Goal: Transaction & Acquisition: Purchase product/service

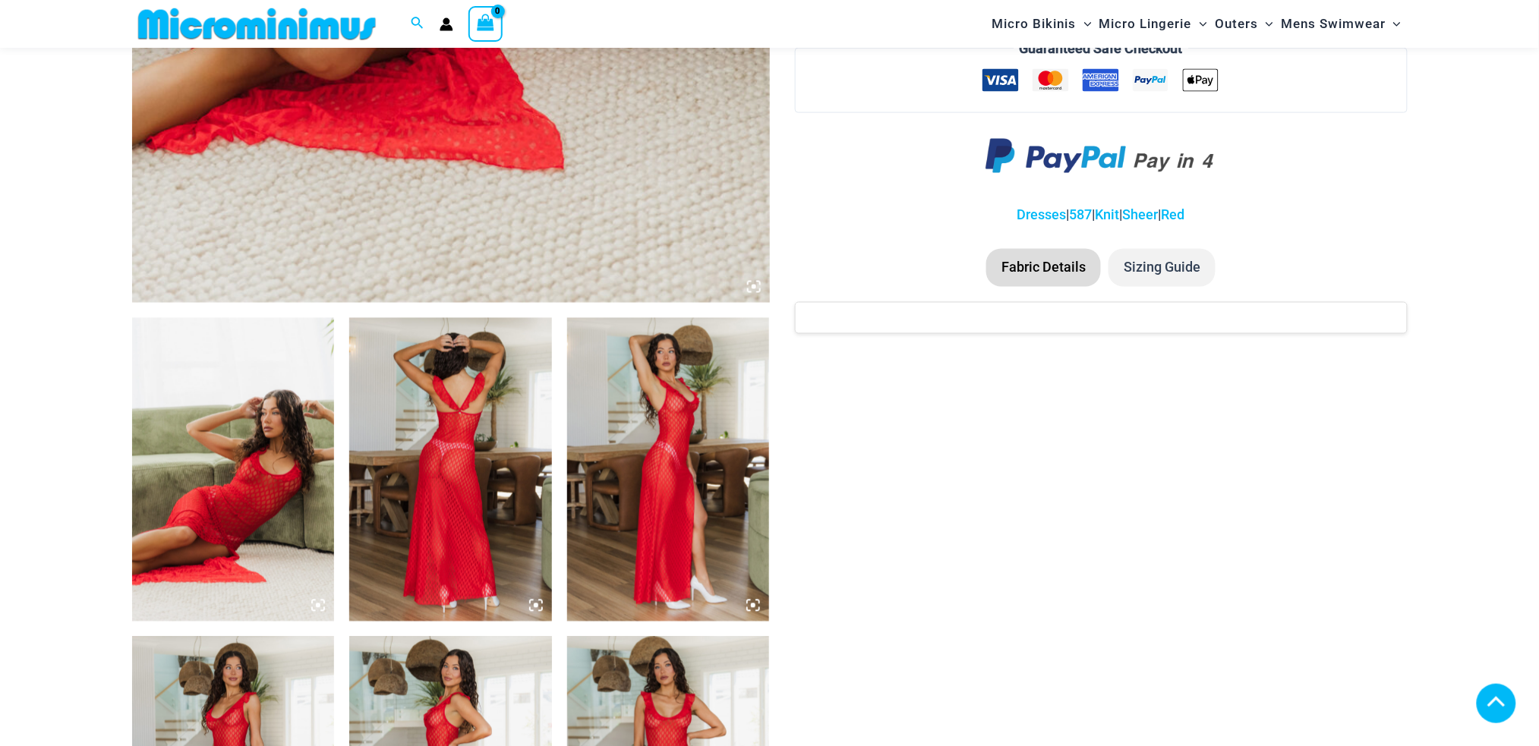
scroll to position [902, 0]
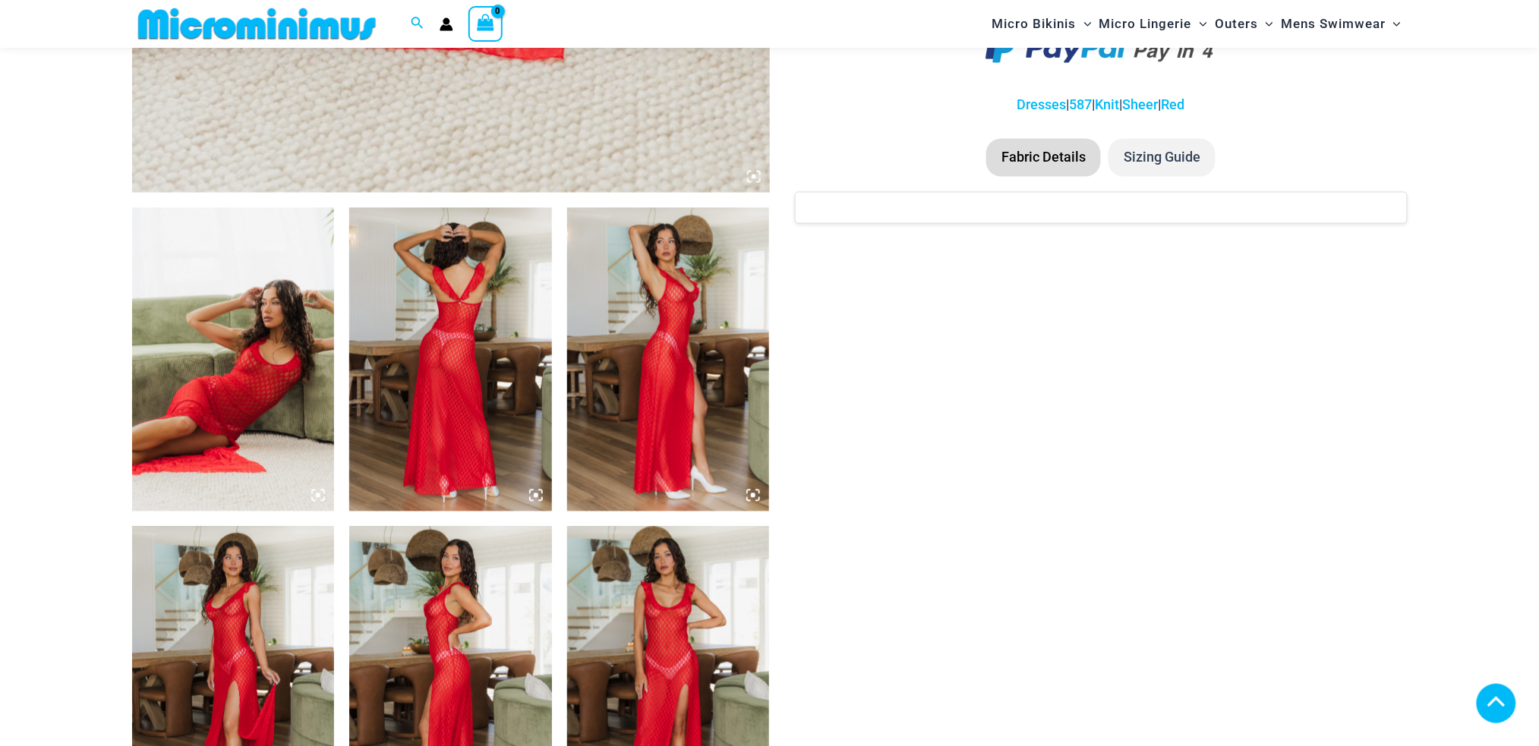
click at [285, 328] on img at bounding box center [233, 360] width 203 height 304
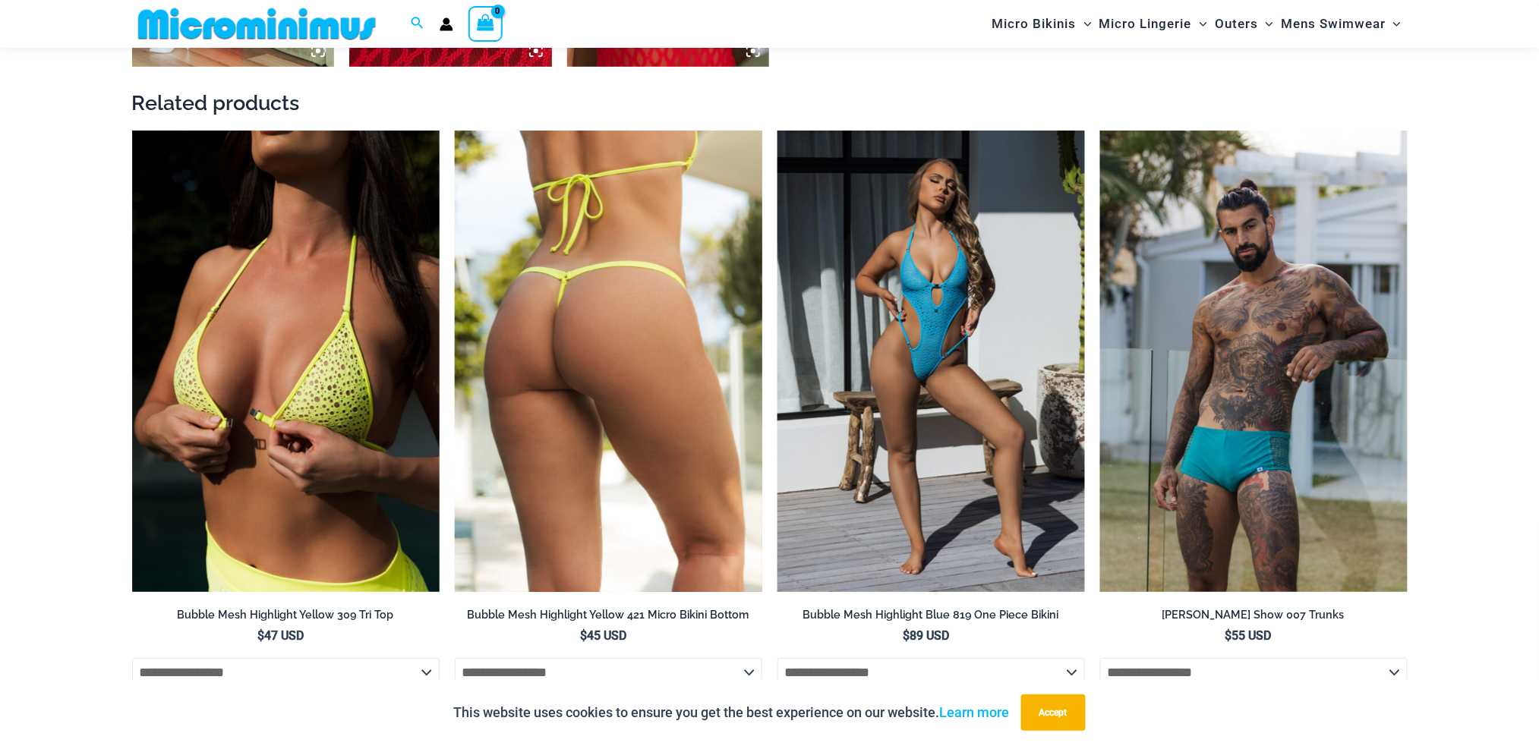
scroll to position [2015, 0]
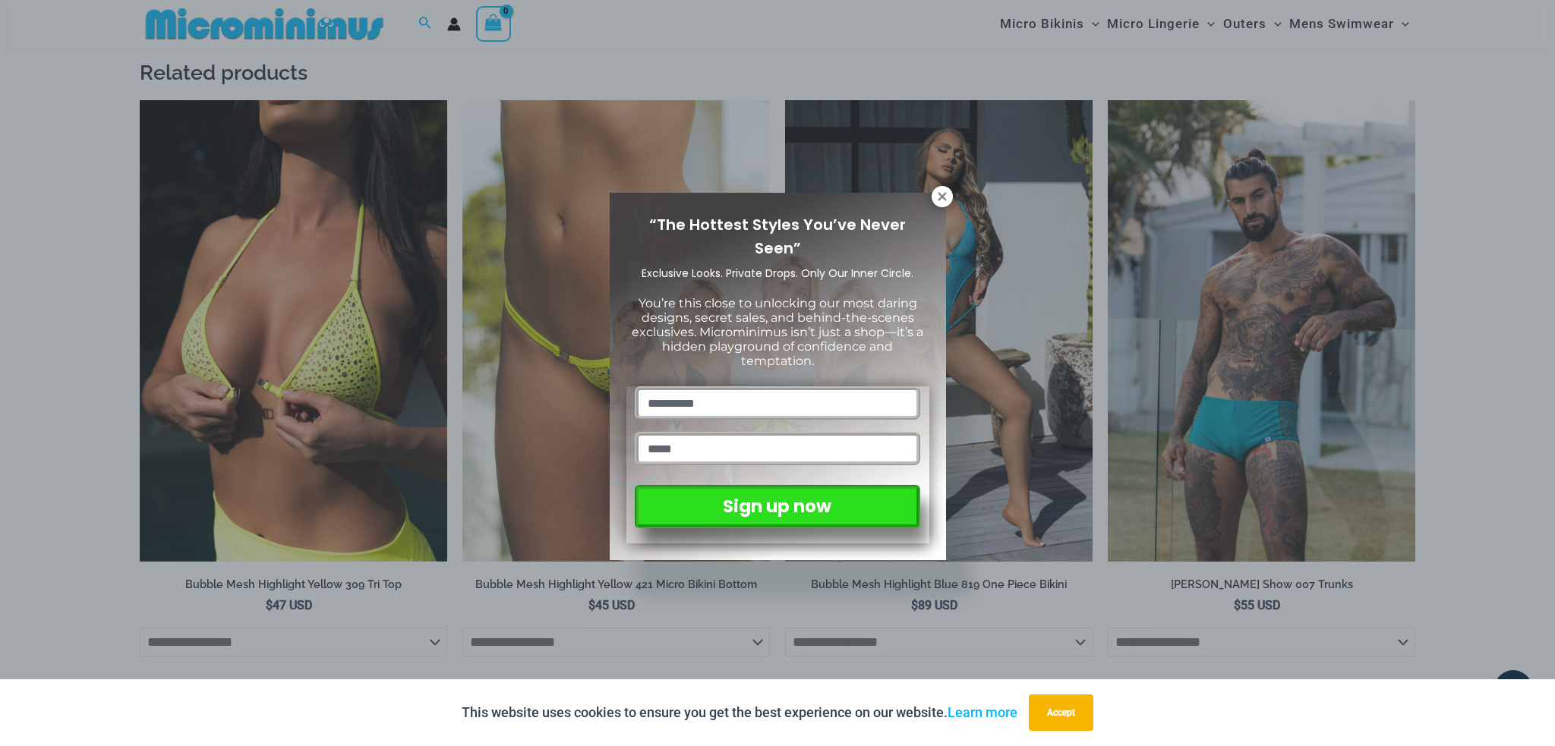
click at [937, 185] on div "“The Hottest Styles You’ve Never Seen” Exclusive Looks. Private Drops. Only Our…" at bounding box center [777, 373] width 1555 height 746
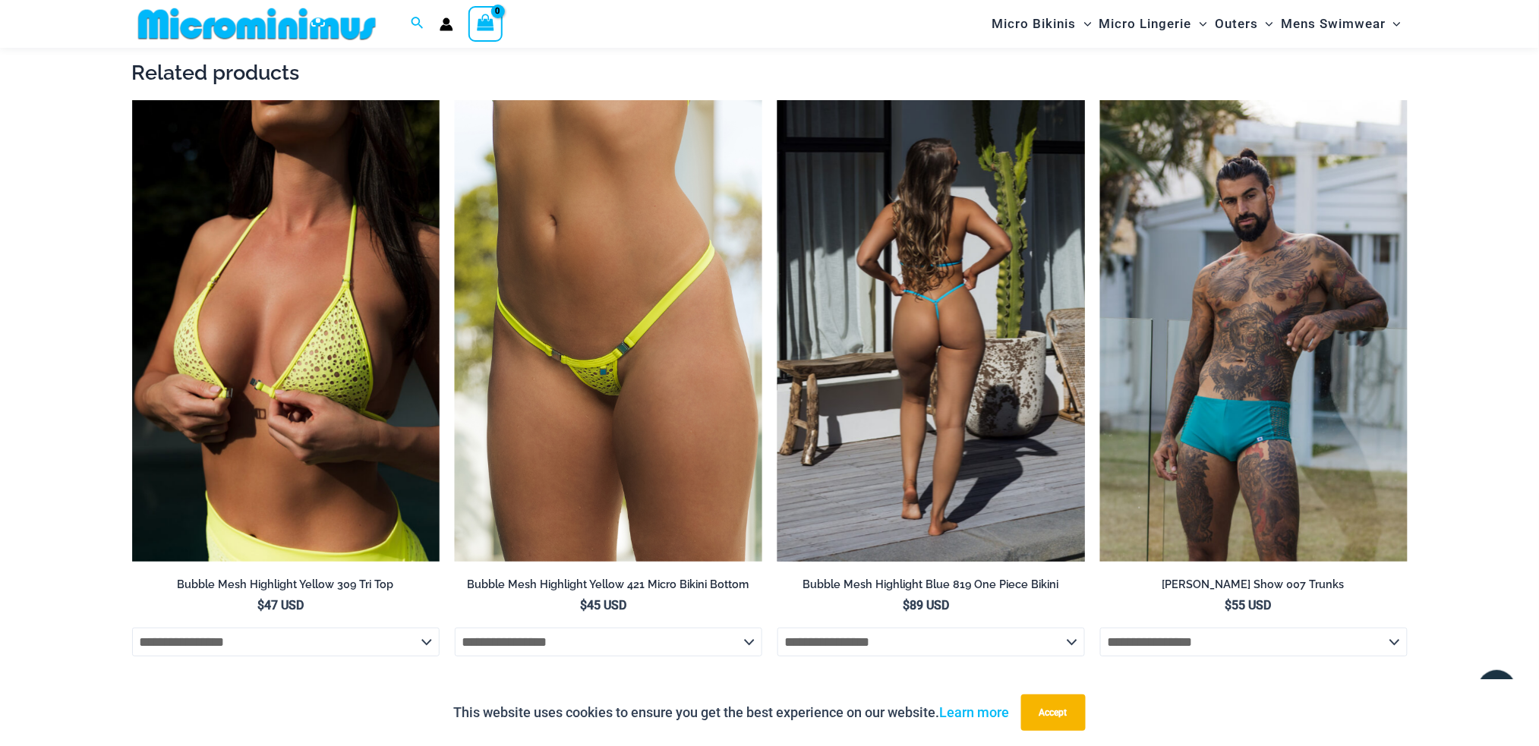
click at [936, 257] on img at bounding box center [932, 331] width 308 height 462
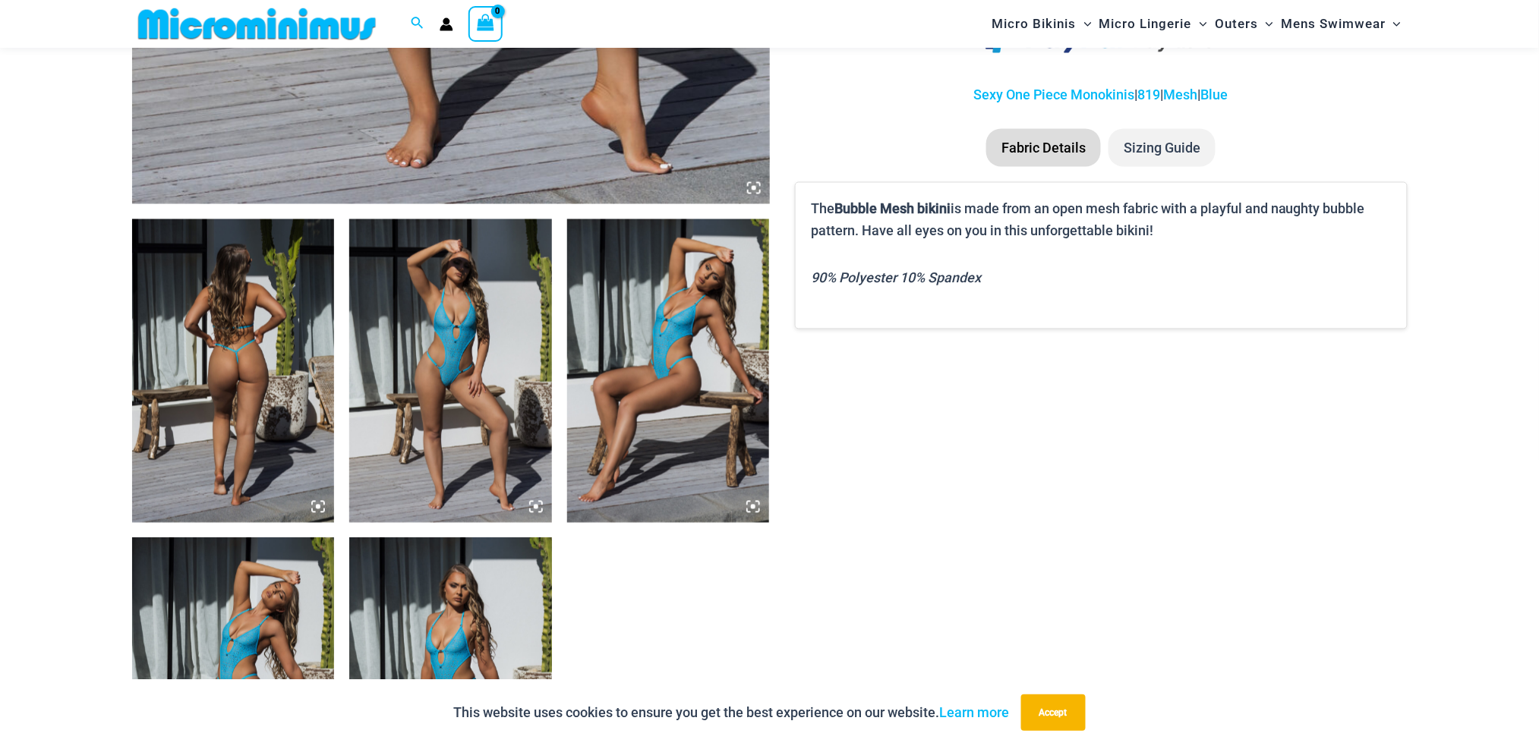
scroll to position [896, 0]
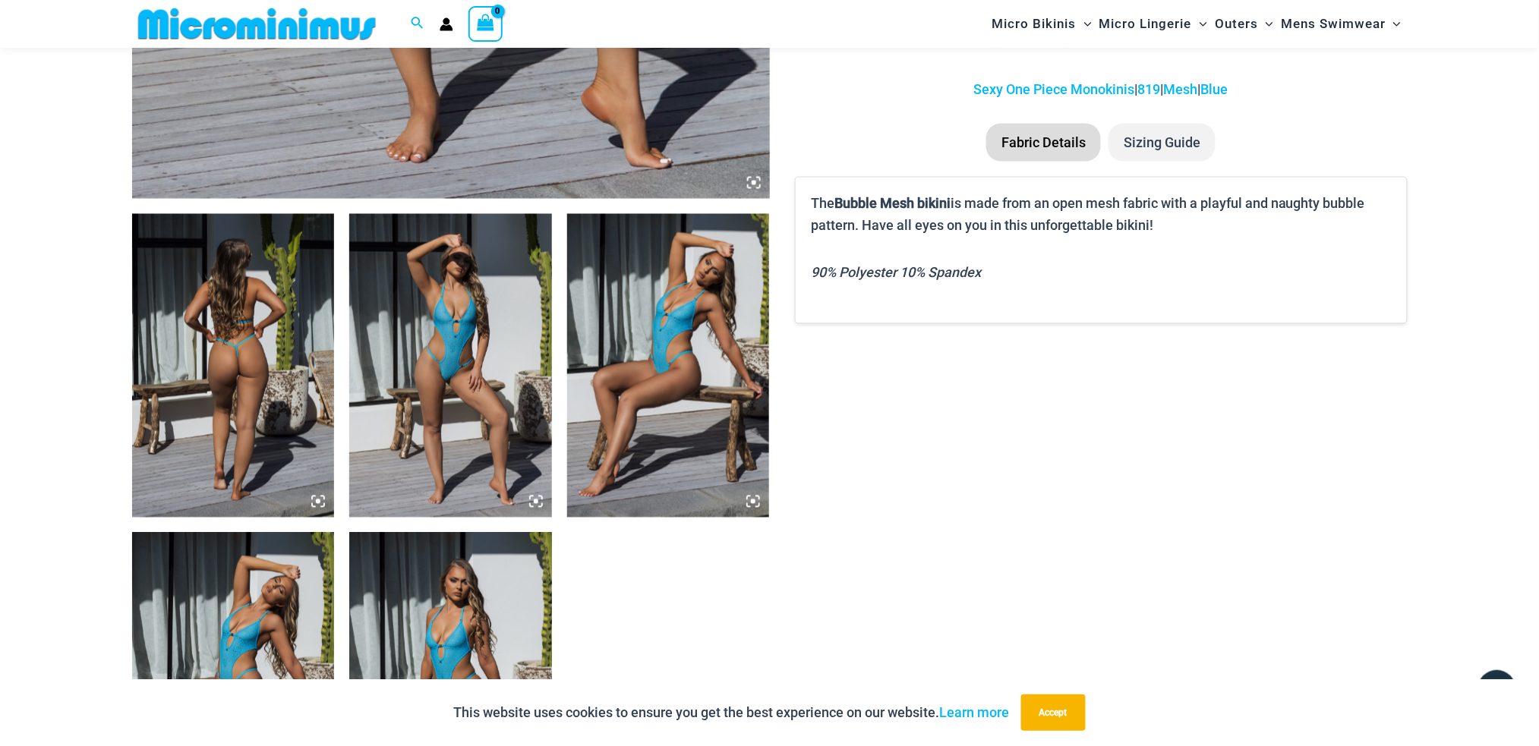
click at [320, 497] on icon at bounding box center [318, 502] width 14 height 14
